Goal: Complete application form

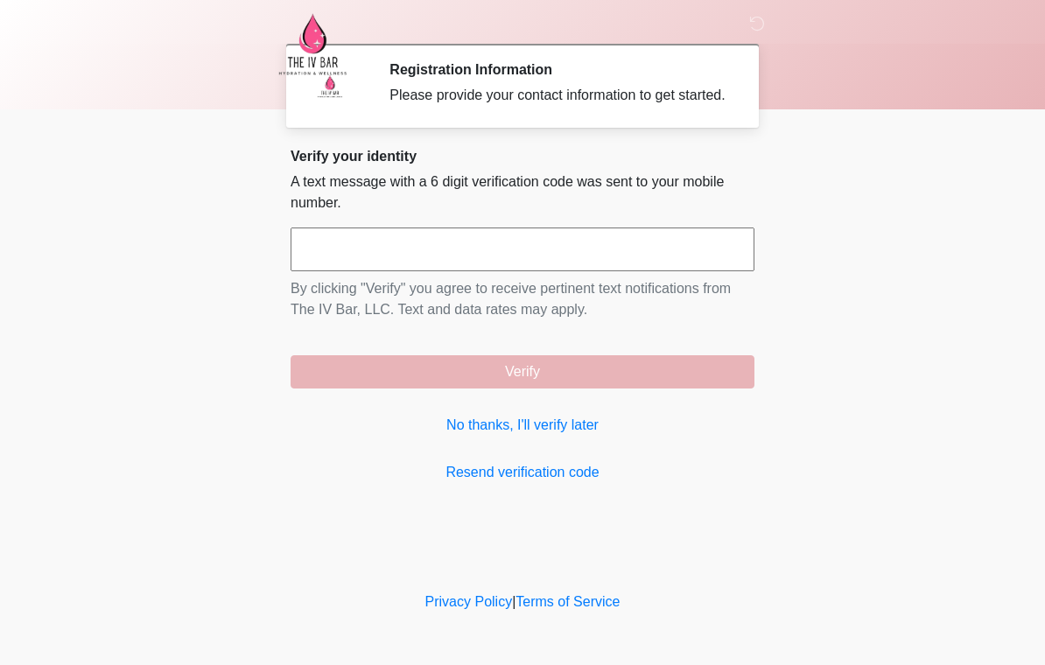
click at [561, 436] on link "No thanks, I'll verify later" at bounding box center [523, 425] width 464 height 21
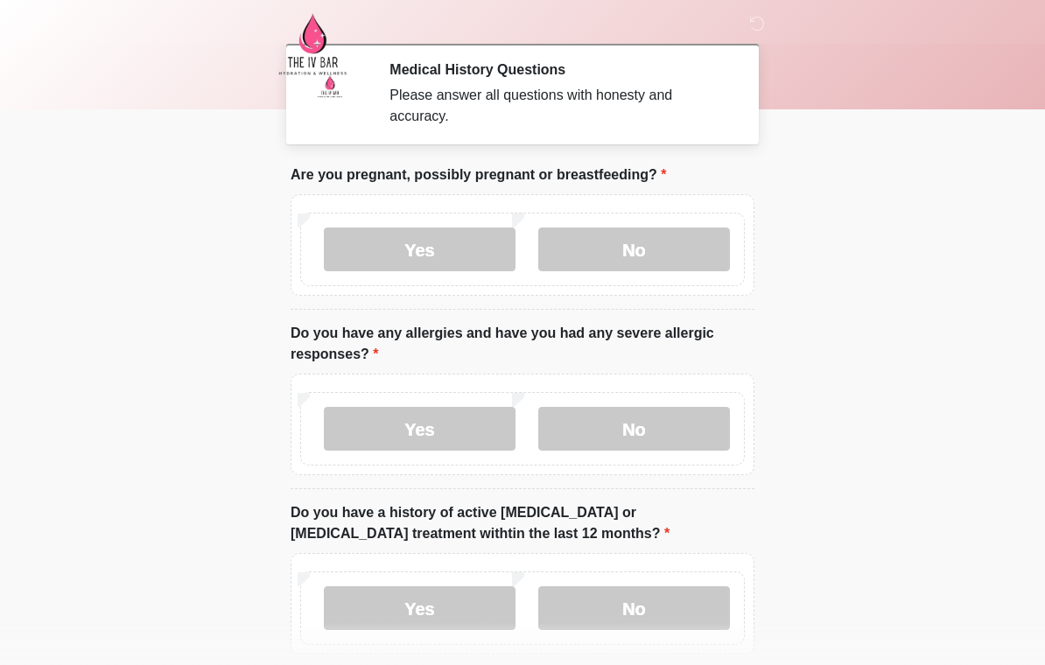
click at [663, 422] on label "No" at bounding box center [634, 429] width 192 height 44
click at [684, 254] on label "No" at bounding box center [634, 250] width 192 height 44
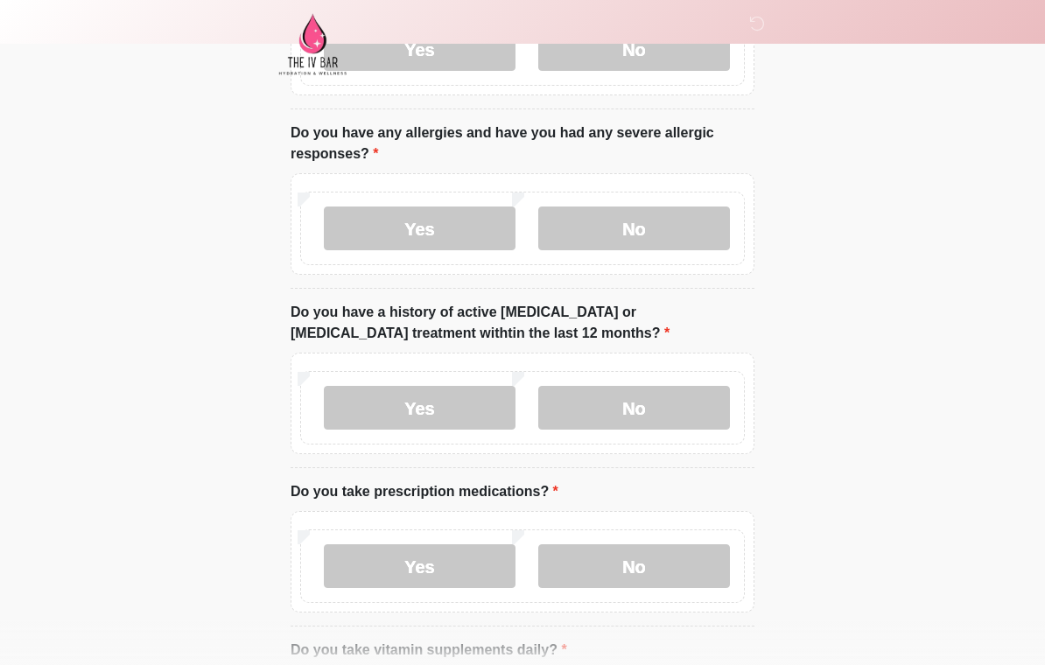
scroll to position [213, 0]
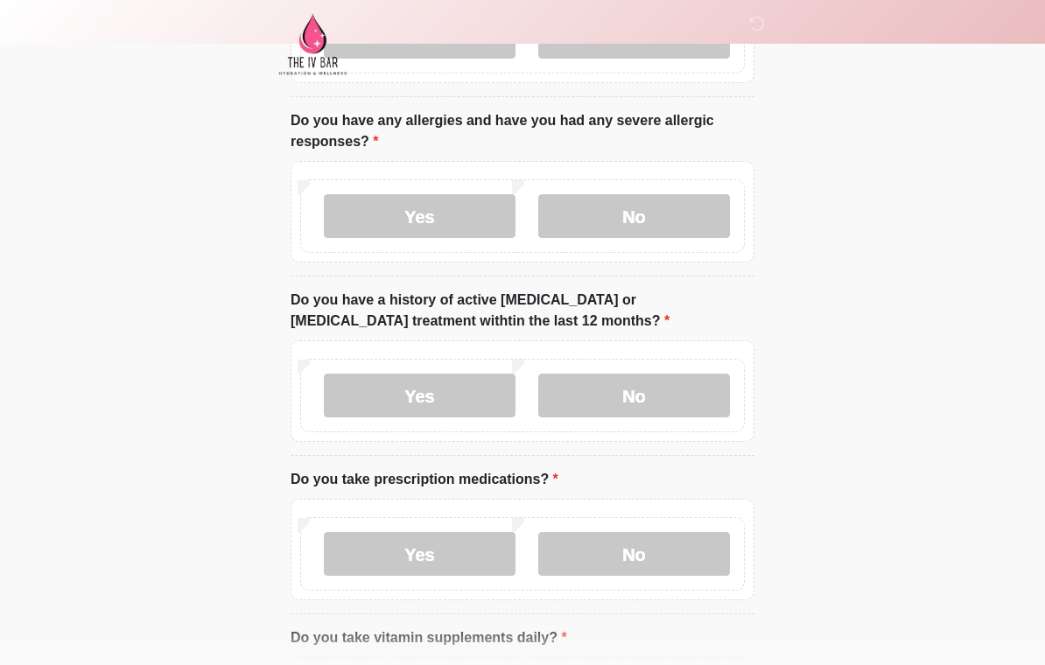
click at [446, 547] on label "Yes" at bounding box center [420, 554] width 192 height 44
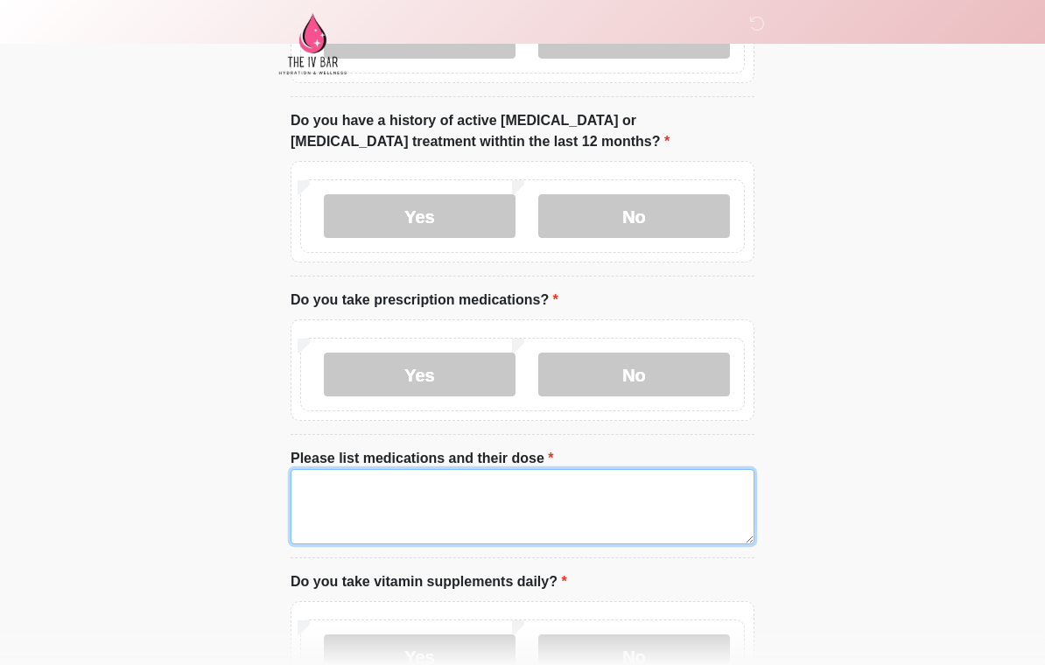
click at [570, 513] on textarea "Please list medications and their dose" at bounding box center [523, 507] width 464 height 75
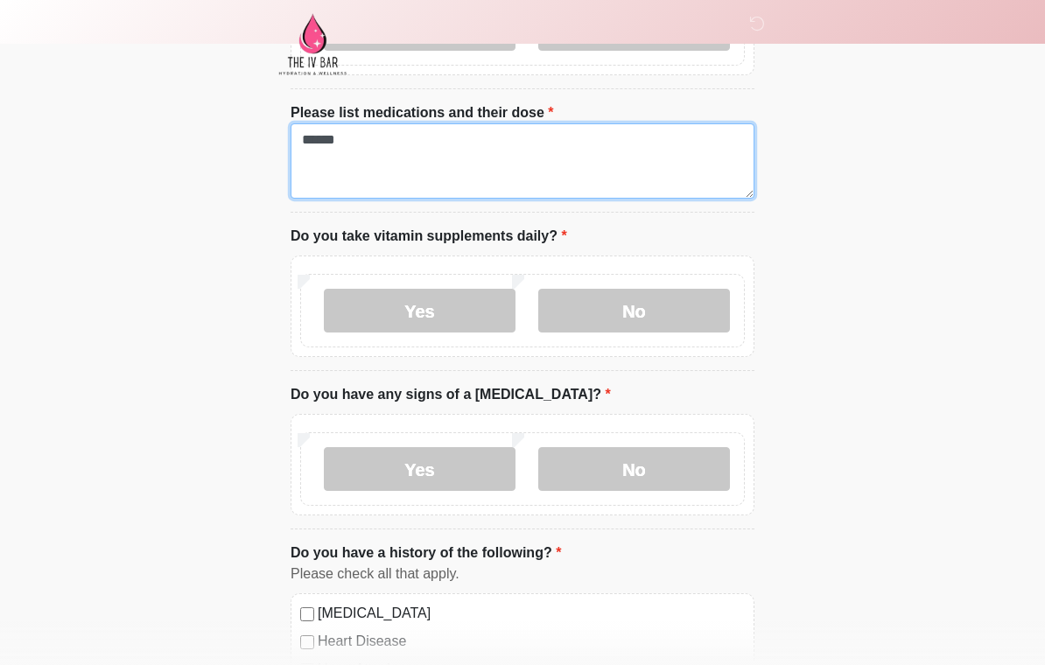
scroll to position [739, 0]
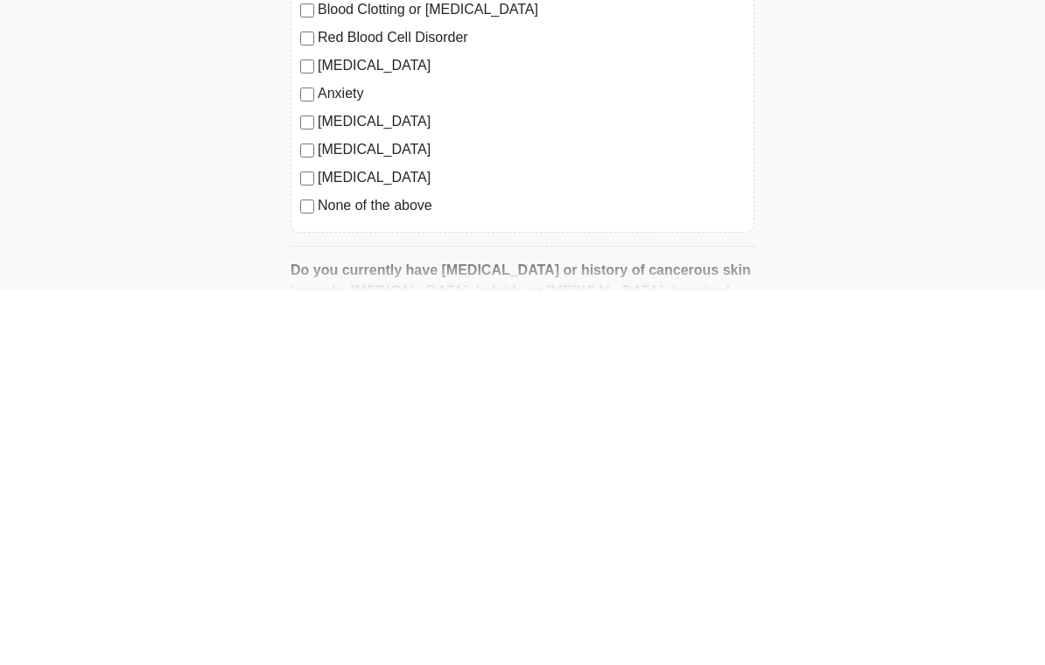
click at [303, 252] on div "High Blood Pressure Heart Disease Heart Attack Stroke Blood Clotting or Bleedin…" at bounding box center [523, 429] width 464 height 355
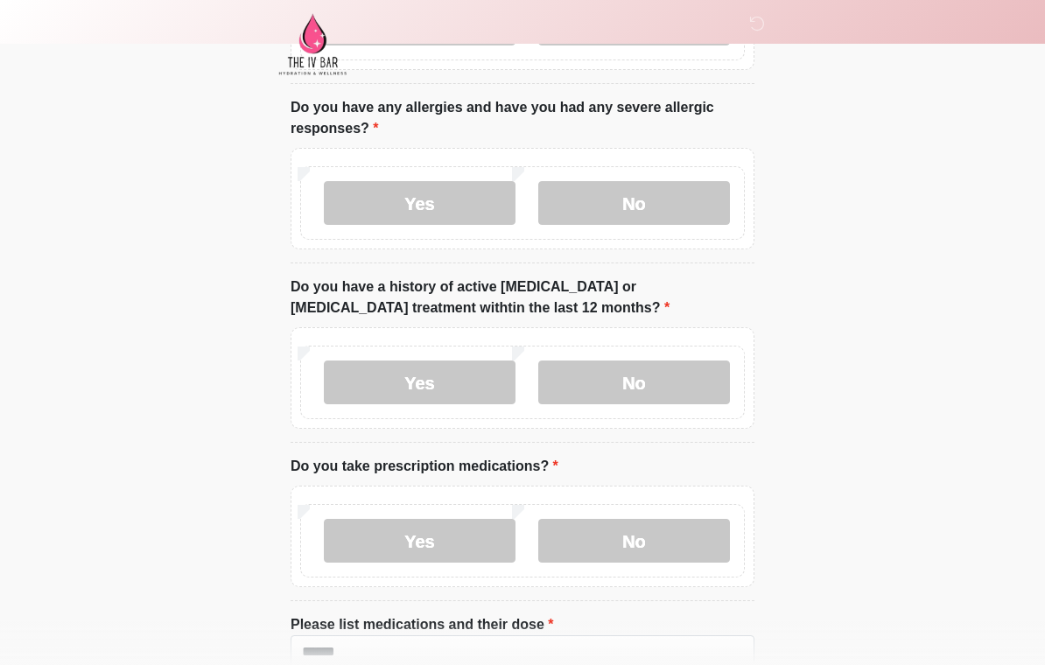
scroll to position [230, 0]
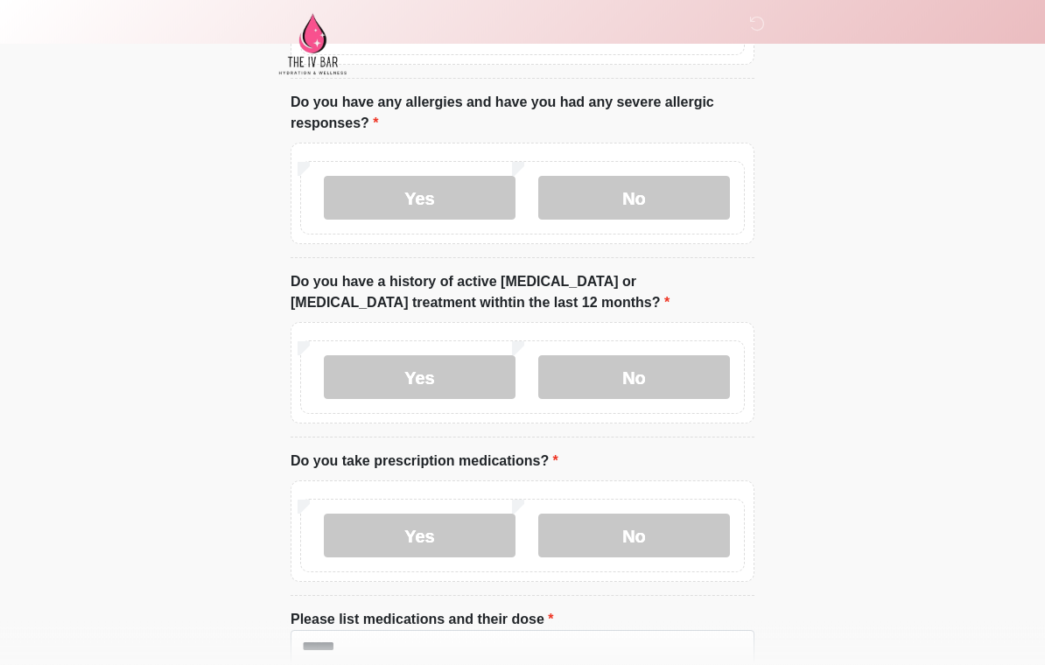
click at [617, 382] on label "No" at bounding box center [634, 378] width 192 height 44
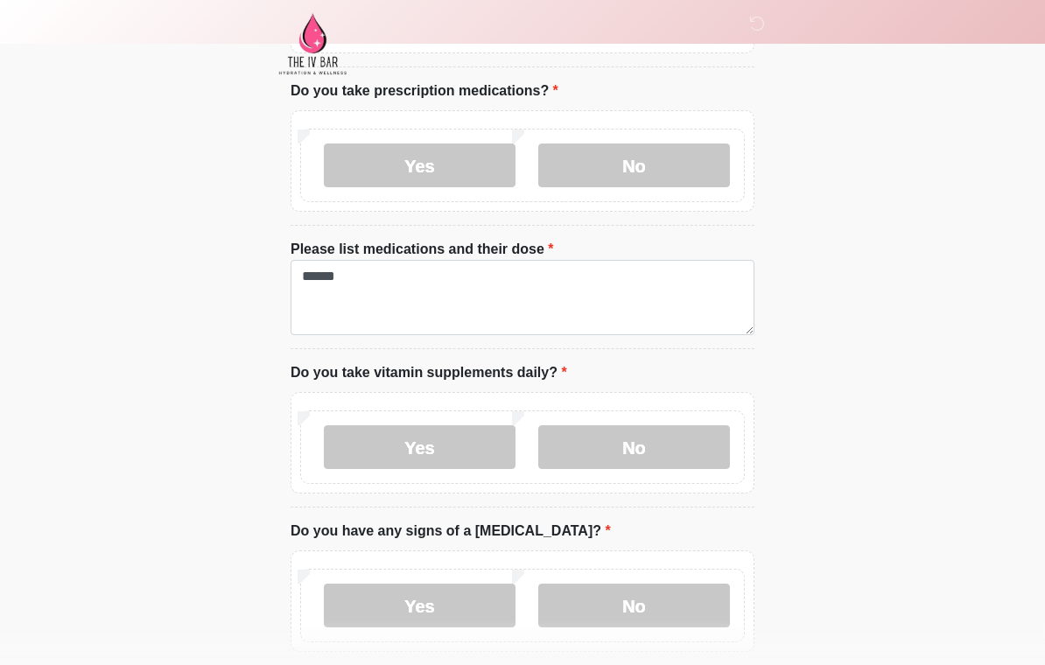
scroll to position [601, 0]
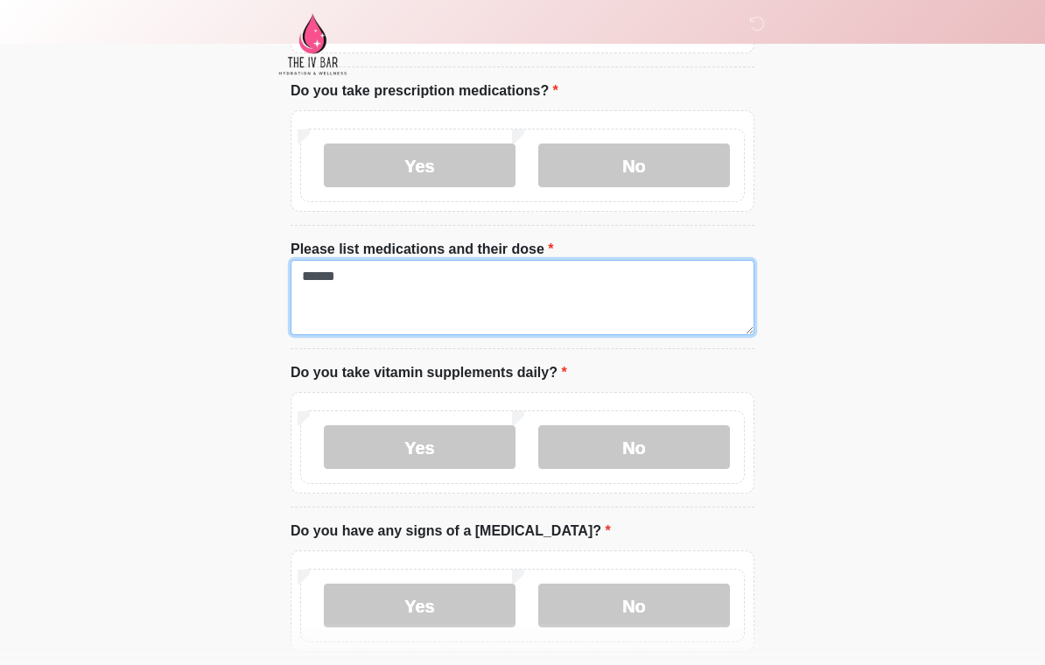
click at [386, 293] on textarea "******" at bounding box center [523, 297] width 464 height 75
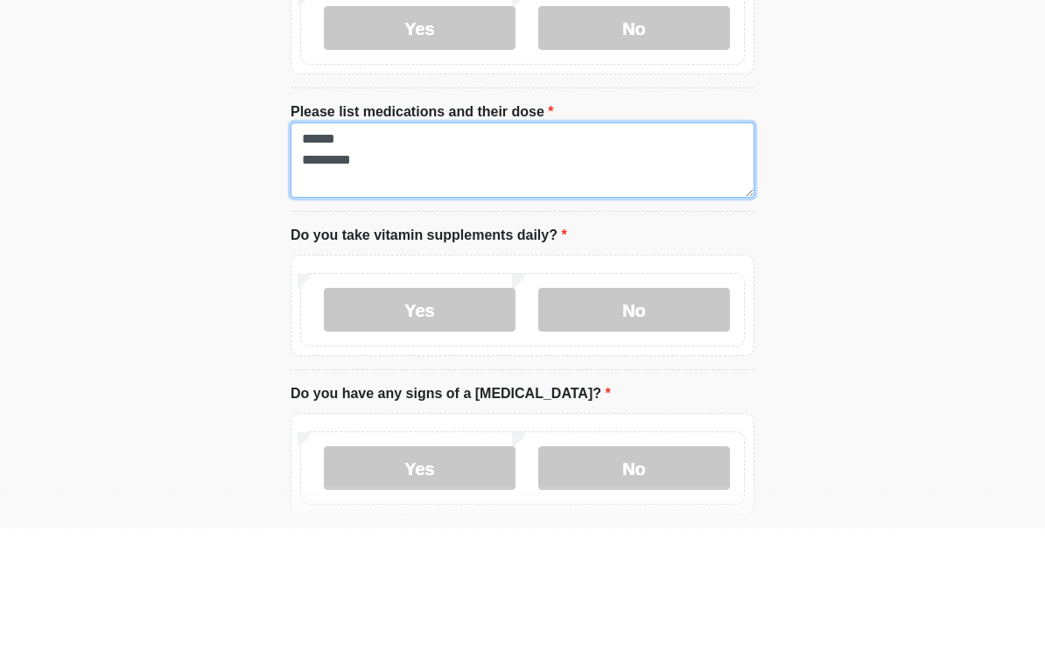
click at [363, 260] on textarea "****** ********" at bounding box center [523, 297] width 464 height 75
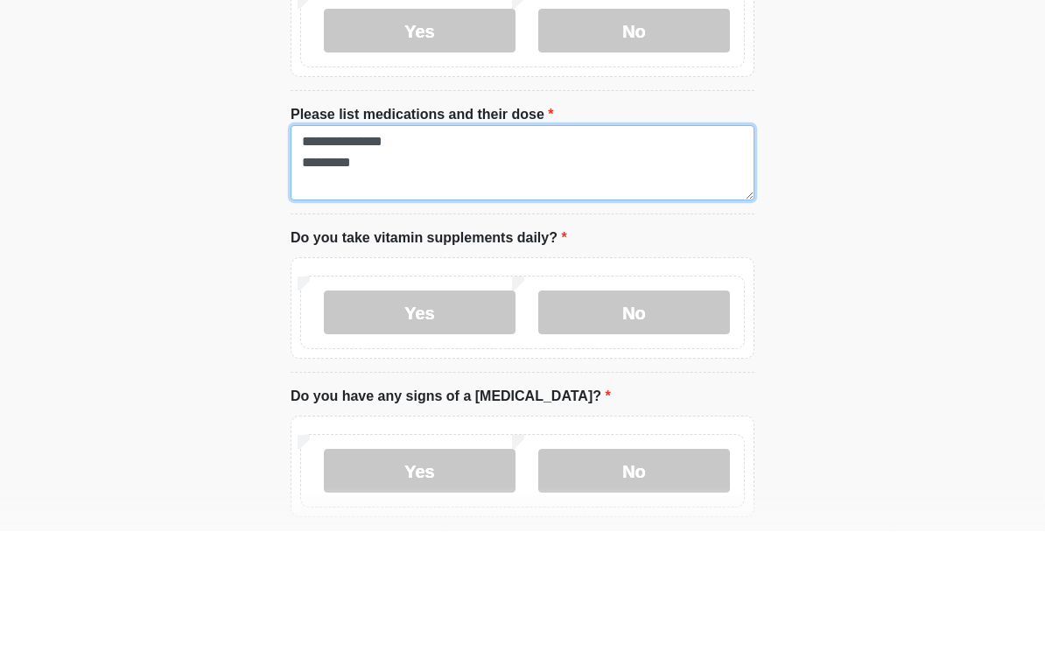
click at [413, 260] on textarea "**********" at bounding box center [523, 297] width 464 height 75
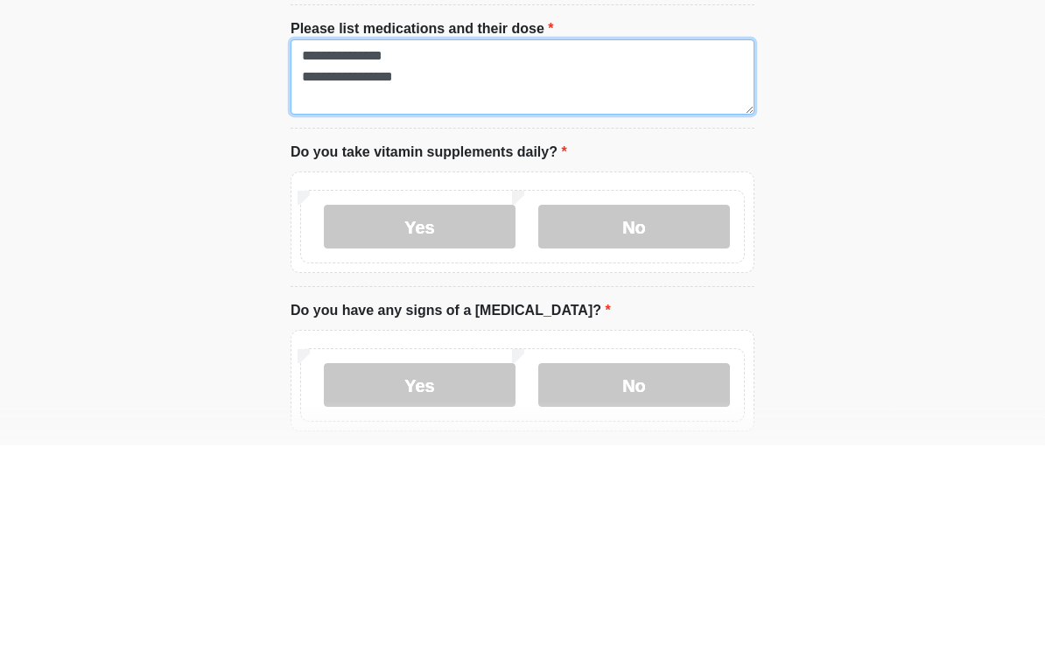
click at [348, 260] on textarea "**********" at bounding box center [523, 297] width 464 height 75
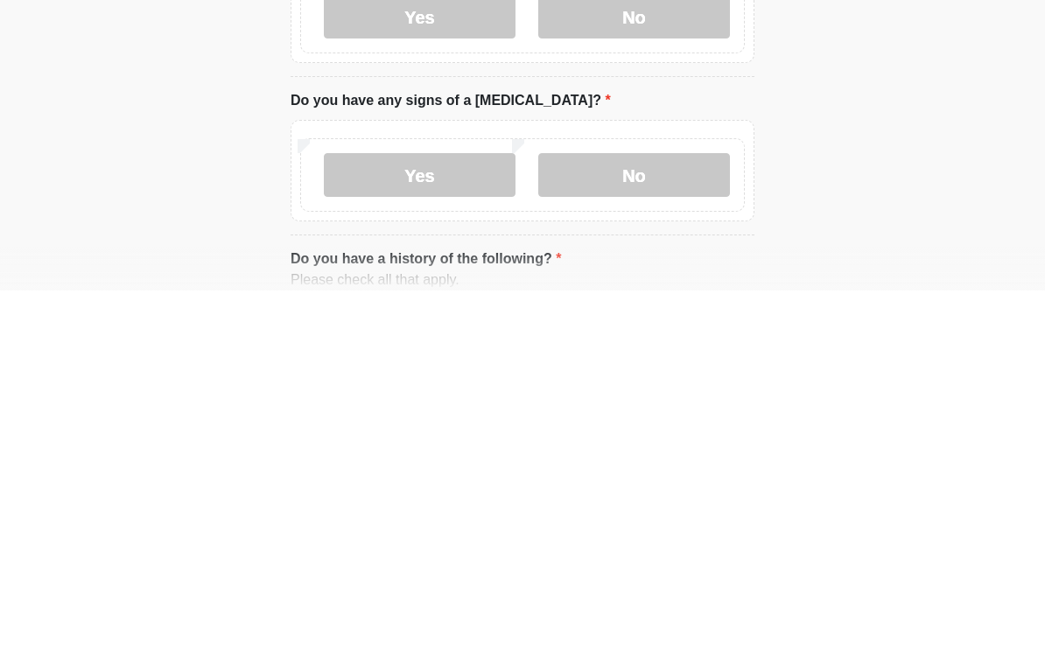
scroll to position [662, 0]
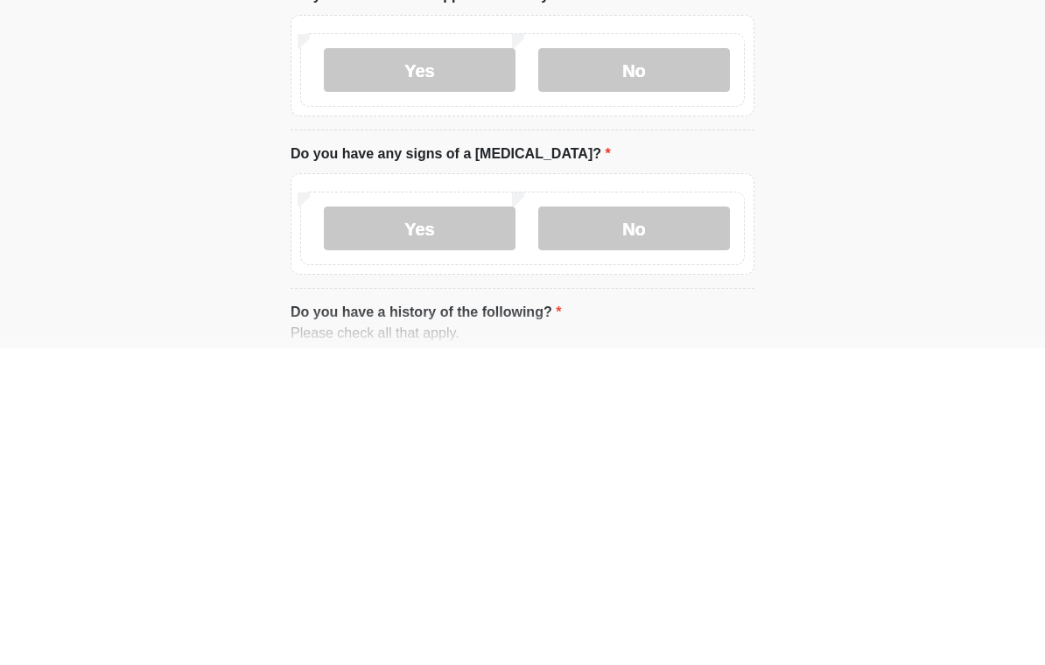
type textarea "**********"
click at [646, 365] on label "No" at bounding box center [634, 387] width 192 height 44
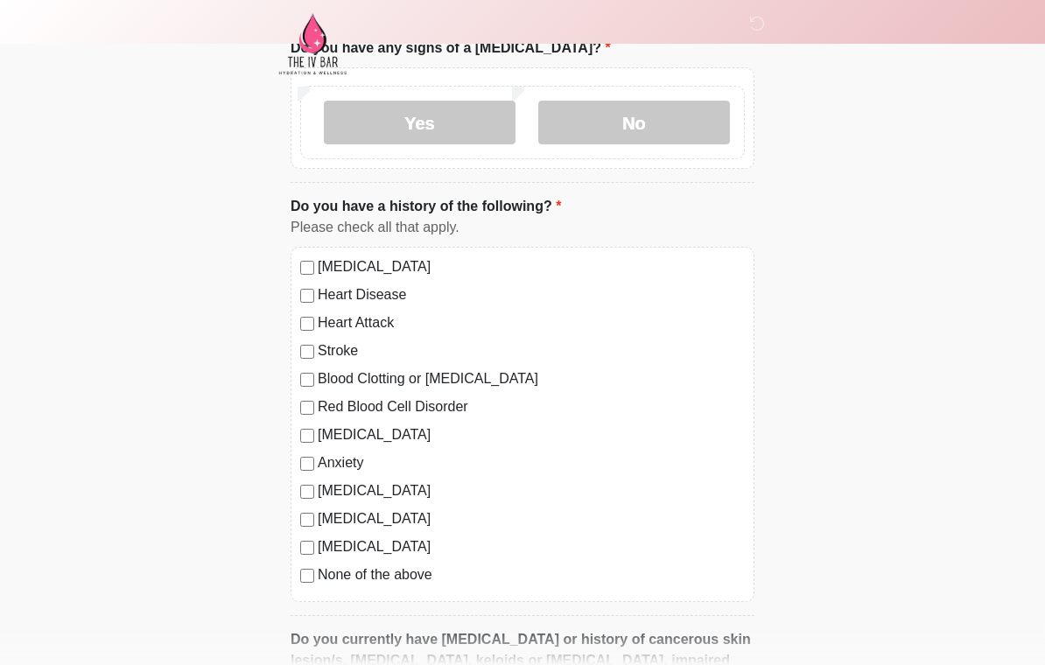
click at [623, 130] on label "No" at bounding box center [634, 124] width 192 height 44
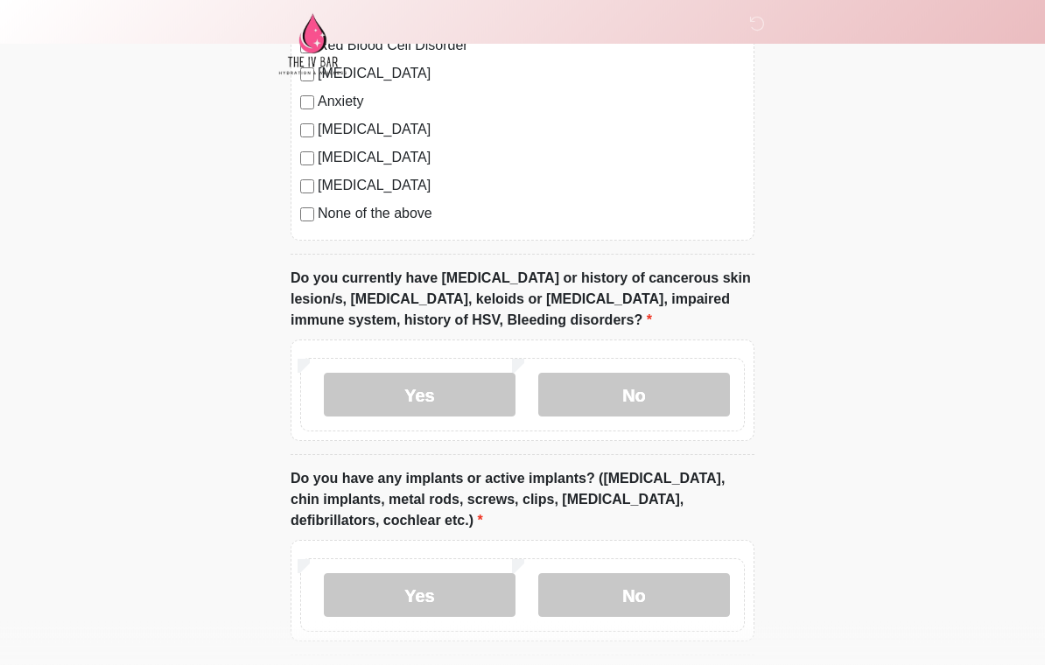
scroll to position [1502, 0]
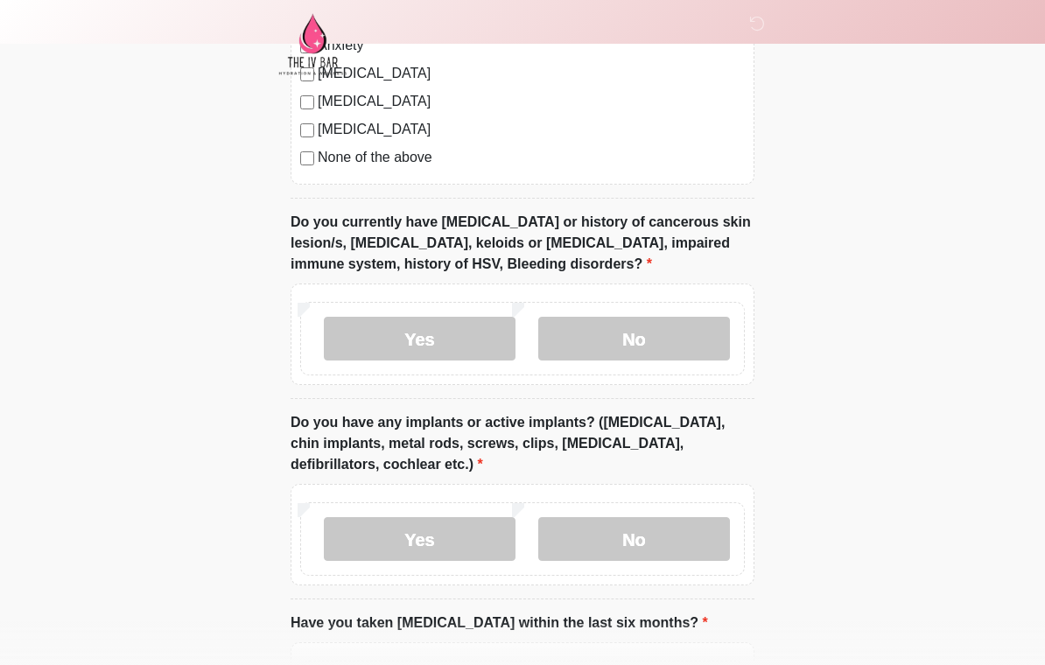
click at [679, 354] on label "No" at bounding box center [634, 339] width 192 height 44
click at [691, 532] on label "No" at bounding box center [634, 539] width 192 height 44
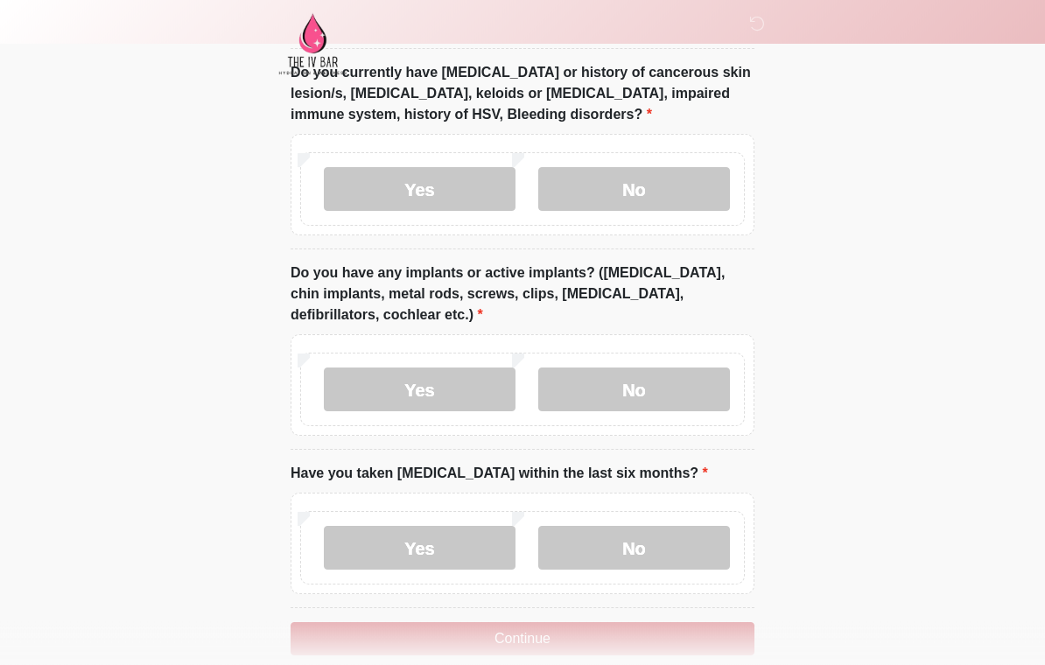
click at [664, 551] on label "No" at bounding box center [634, 549] width 192 height 44
click at [649, 633] on button "Continue" at bounding box center [523, 638] width 464 height 33
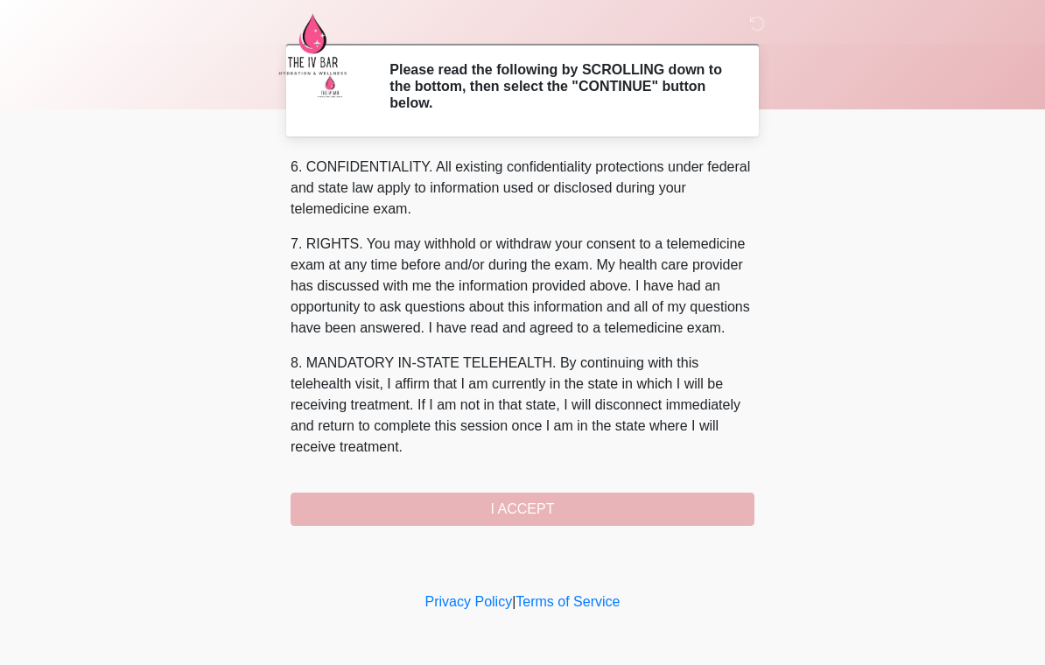
scroll to position [700, 0]
click at [616, 514] on button "I ACCEPT" at bounding box center [523, 509] width 464 height 33
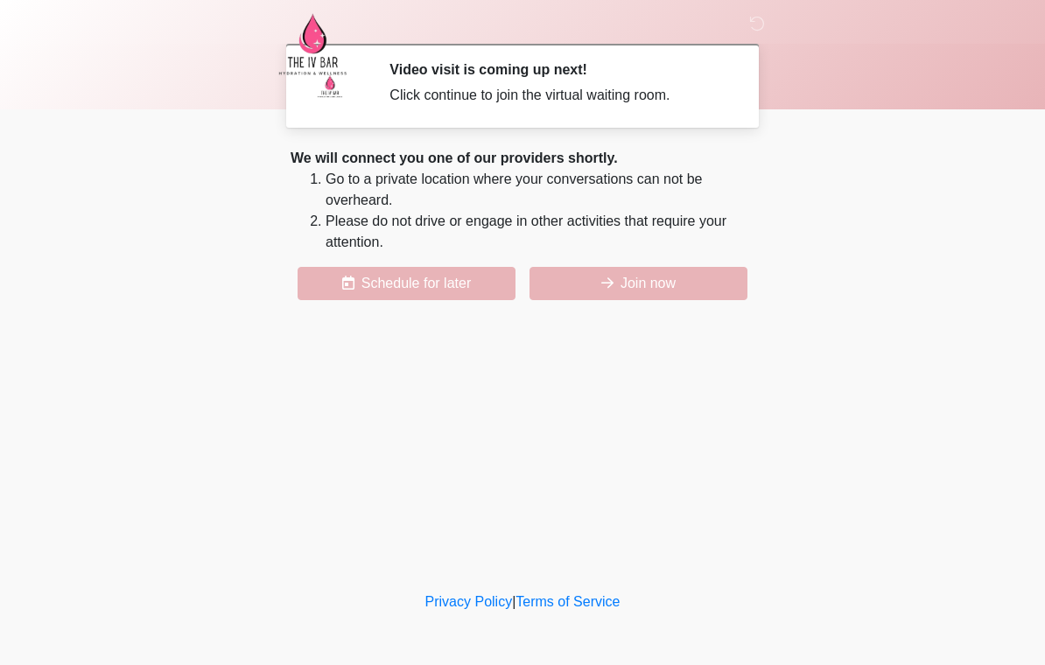
click at [602, 263] on div "We will connect you one of our providers shortly. Go to a private location wher…" at bounding box center [523, 224] width 464 height 152
click at [651, 277] on button "Join now" at bounding box center [639, 283] width 218 height 33
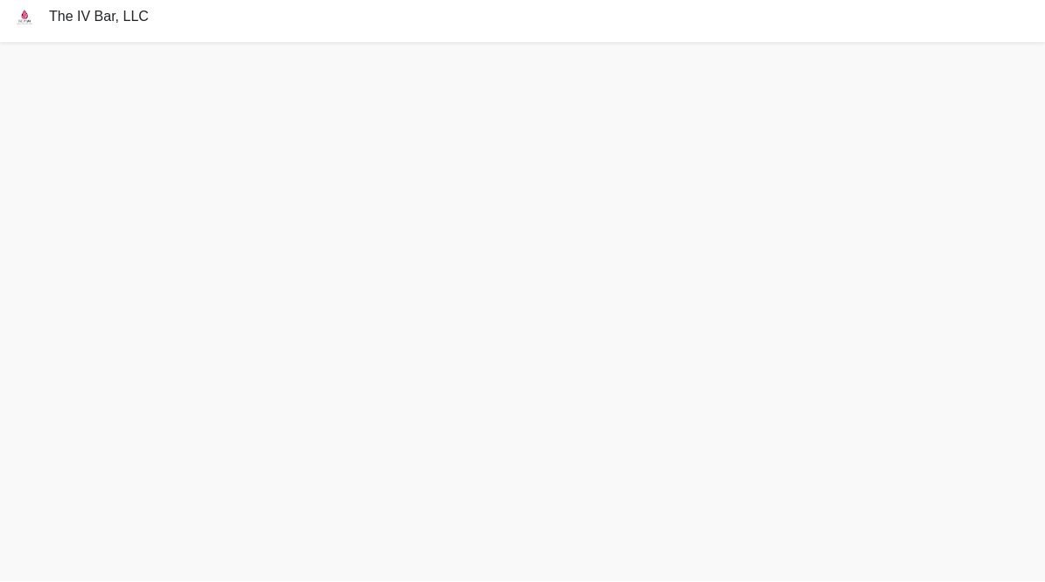
scroll to position [32, 0]
